Goal: Find contact information: Find contact information

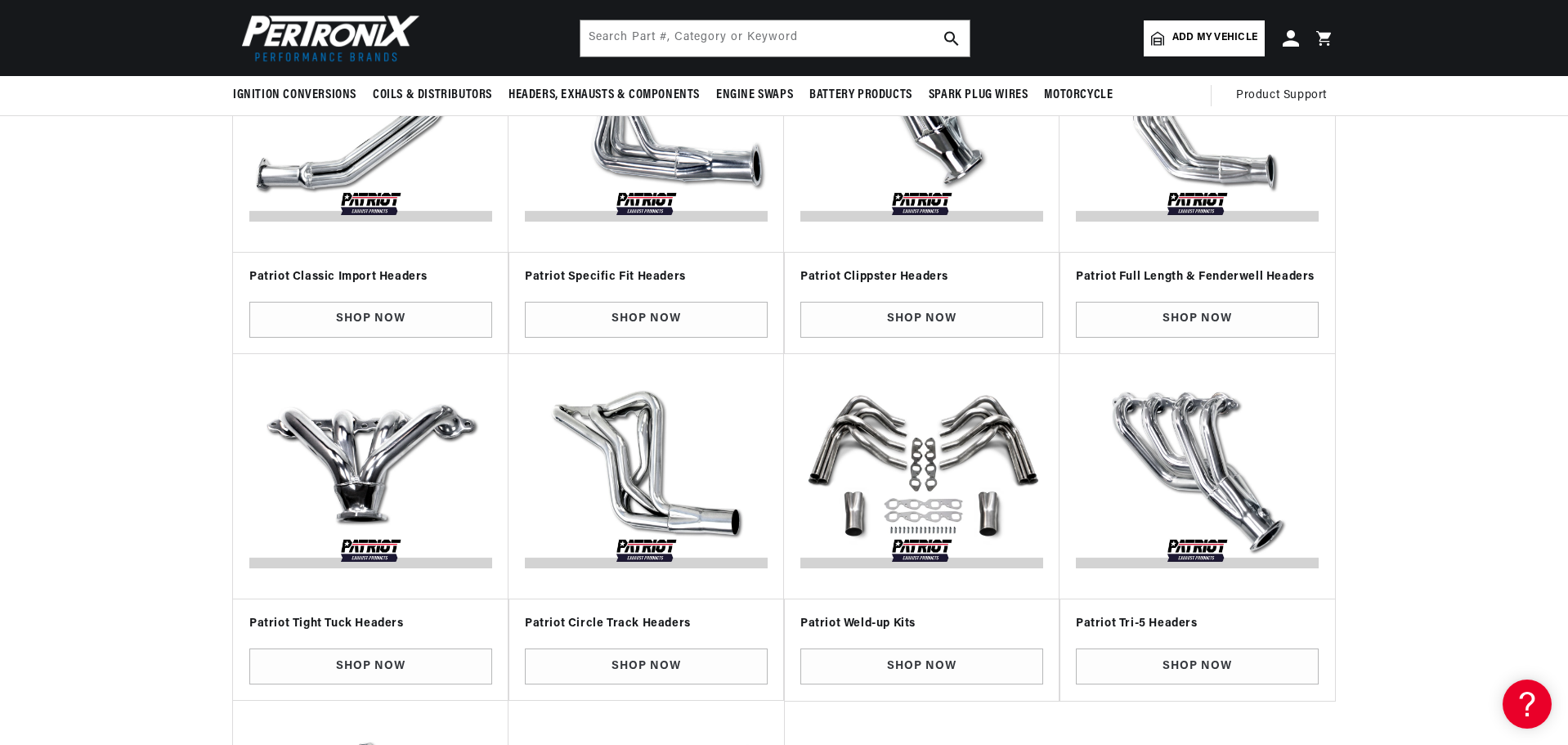
scroll to position [409, 0]
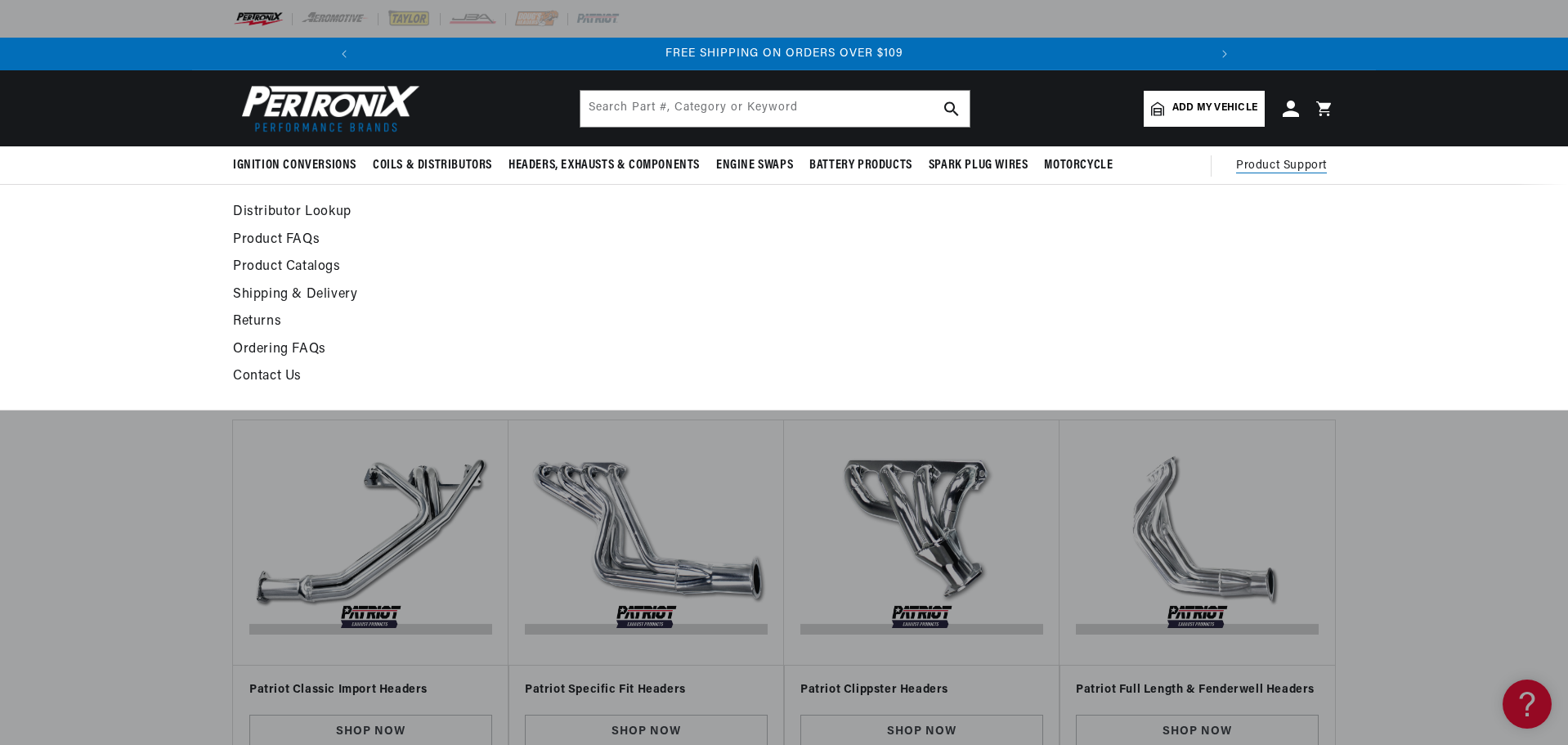
scroll to position [0, 1748]
click at [1276, 169] on span "Product Support" at bounding box center [1281, 166] width 90 height 18
click at [1280, 158] on span "Product Support" at bounding box center [1281, 166] width 90 height 18
click at [1277, 166] on span "Product Support" at bounding box center [1281, 166] width 90 height 18
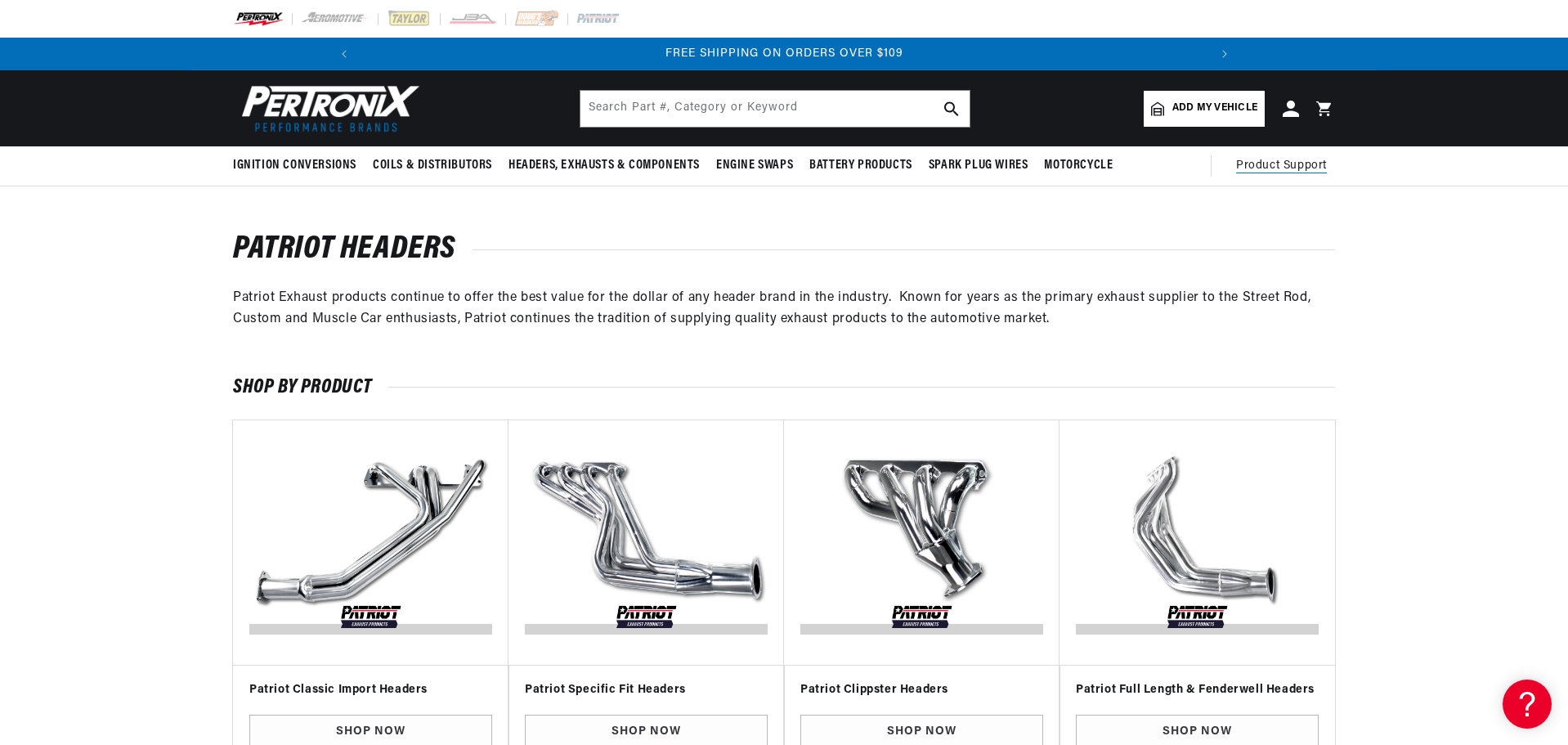
click at [1273, 163] on span "Product Support" at bounding box center [1281, 166] width 90 height 18
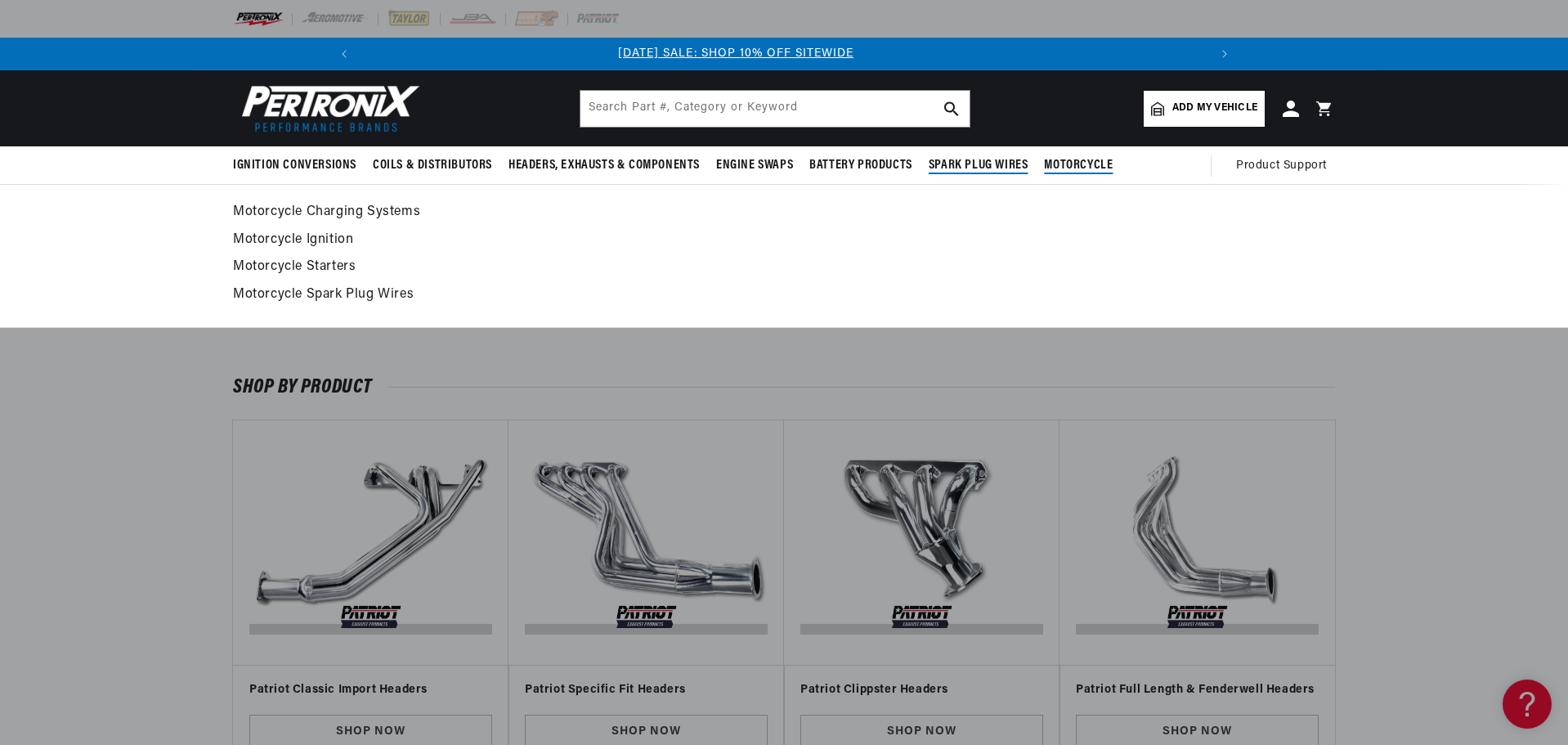
scroll to position [0, 0]
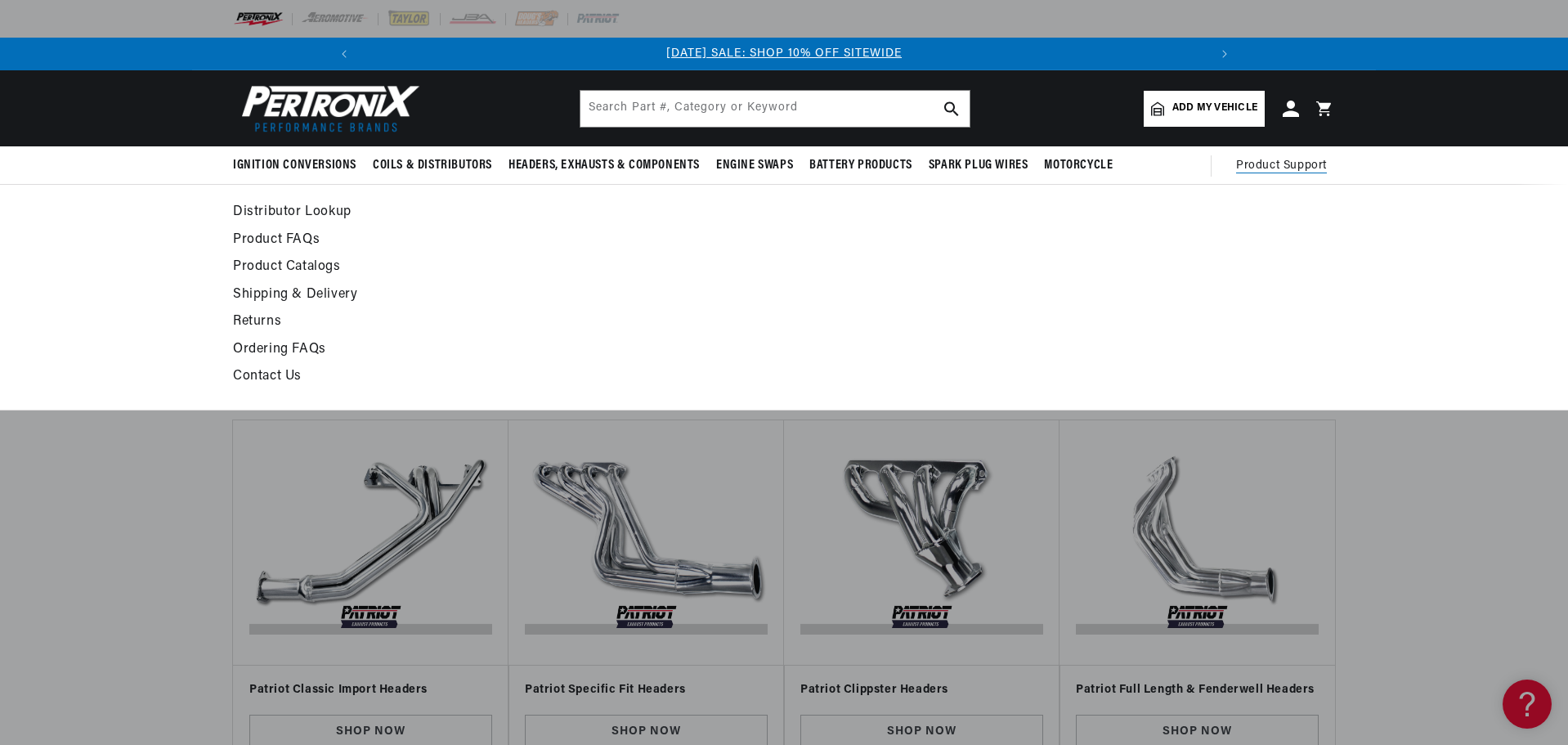
click at [279, 376] on link "Contact Us" at bounding box center [635, 376] width 804 height 23
